Goal: Check status: Check status

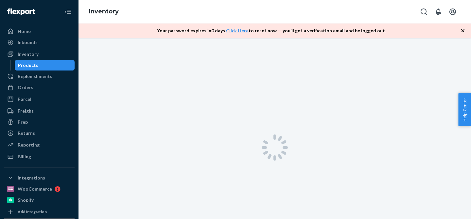
click at [40, 44] on div "Inbounds" at bounding box center [39, 42] width 69 height 9
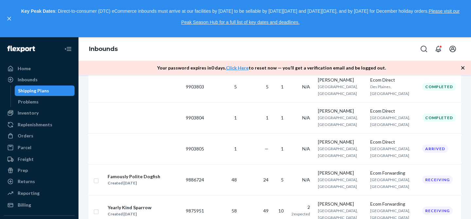
scroll to position [184, 0]
click at [264, 195] on td "49" at bounding box center [255, 210] width 32 height 31
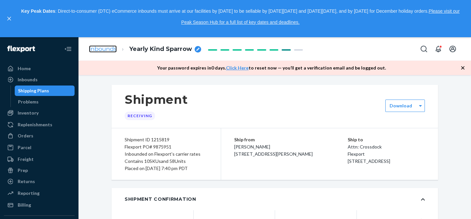
click at [105, 52] on link "Inbounds" at bounding box center [103, 48] width 28 height 7
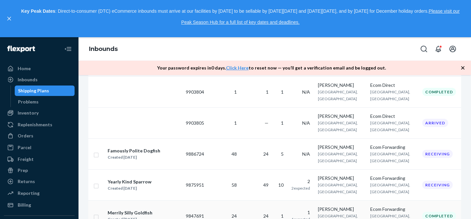
scroll to position [210, 0]
drag, startPoint x: 212, startPoint y: 141, endPoint x: 184, endPoint y: 141, distance: 28.4
click at [184, 169] on tr "Yearly Kind Sparrow Created [DATE] 9875951 58 49 10 2 2 expected [PERSON_NAME] …" at bounding box center [274, 184] width 373 height 31
copy tr "9875951"
drag, startPoint x: 216, startPoint y: 116, endPoint x: 186, endPoint y: 117, distance: 29.5
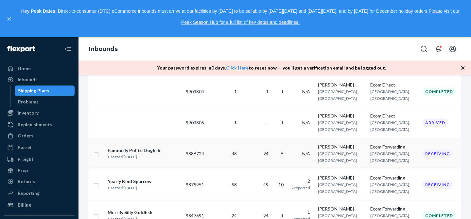
click at [186, 138] on tr "Famously Polite Dogfish Created [DATE] 9886724 48 24 5 N/A [PERSON_NAME] [PERSO…" at bounding box center [274, 153] width 373 height 31
copy tr "9886724"
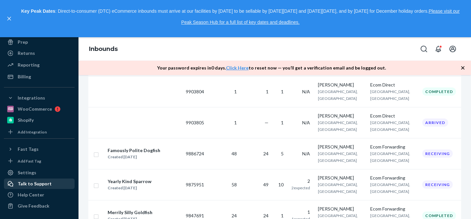
click at [28, 184] on div "Talk to Support" at bounding box center [35, 184] width 34 height 7
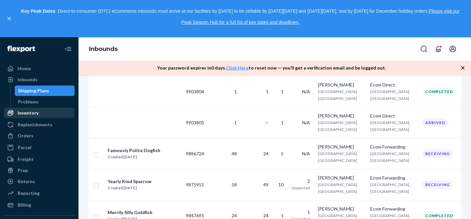
click at [35, 112] on div "Inventory" at bounding box center [28, 113] width 21 height 7
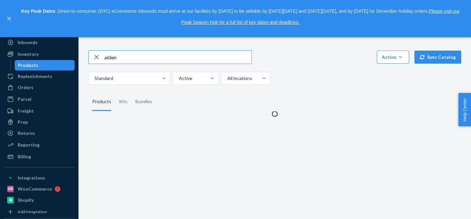
type input "alden"
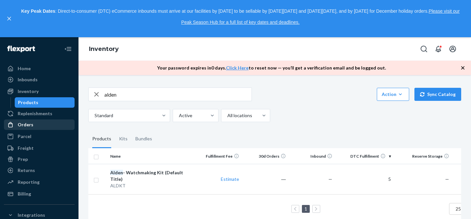
click at [37, 123] on div "Orders" at bounding box center [39, 124] width 69 height 9
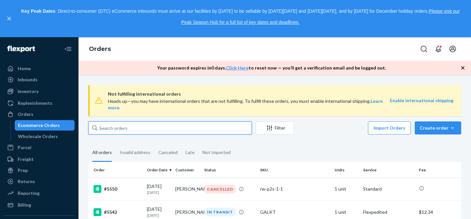
click at [178, 122] on input "text" at bounding box center [169, 128] width 163 height 13
type input "5536"
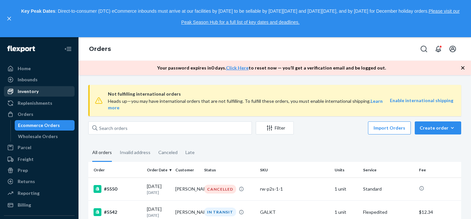
click at [43, 91] on div "Inventory" at bounding box center [39, 91] width 69 height 9
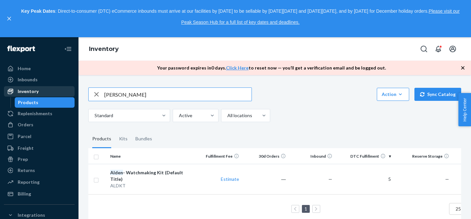
type input "[PERSON_NAME]"
